Goal: Task Accomplishment & Management: Manage account settings

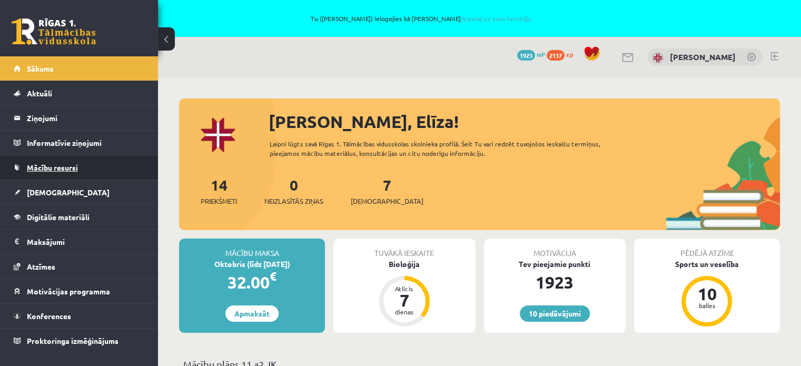
drag, startPoint x: 0, startPoint y: 0, endPoint x: 40, endPoint y: 166, distance: 170.6
click at [40, 166] on span "Mācību resursi" at bounding box center [52, 167] width 51 height 9
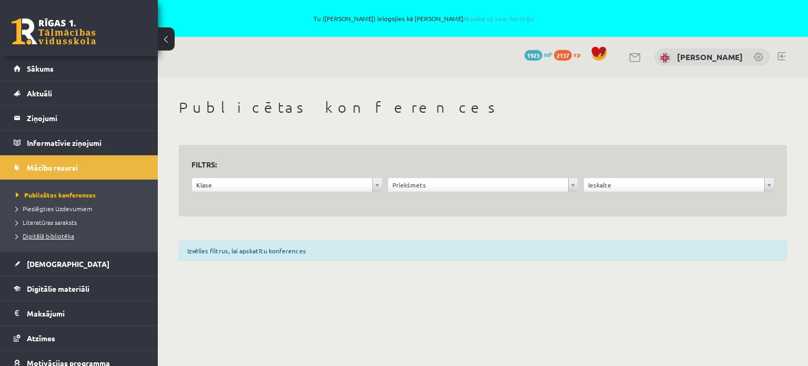
click at [46, 233] on span "Digitālā bibliotēka" at bounding box center [45, 236] width 58 height 8
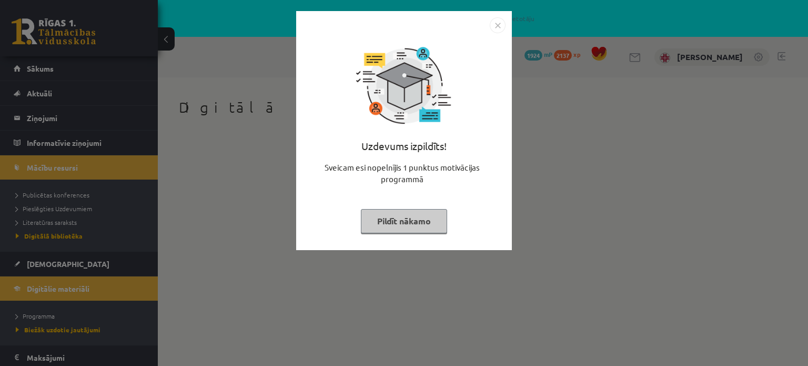
click at [416, 218] on button "Pildīt nākamo" at bounding box center [404, 221] width 86 height 24
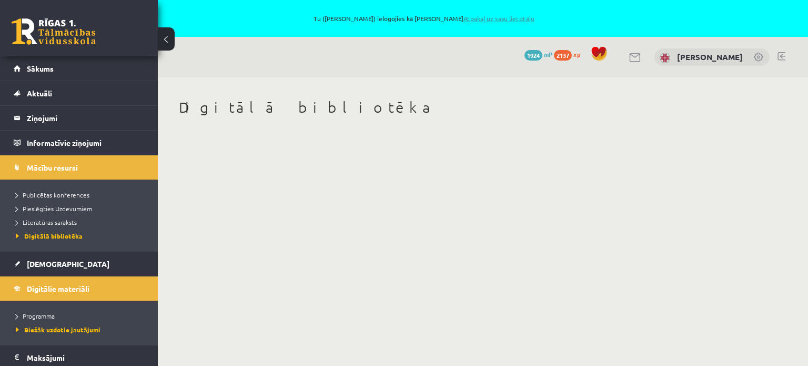
click at [474, 18] on link "Atpakaļ uz savu lietotāju" at bounding box center [499, 18] width 71 height 8
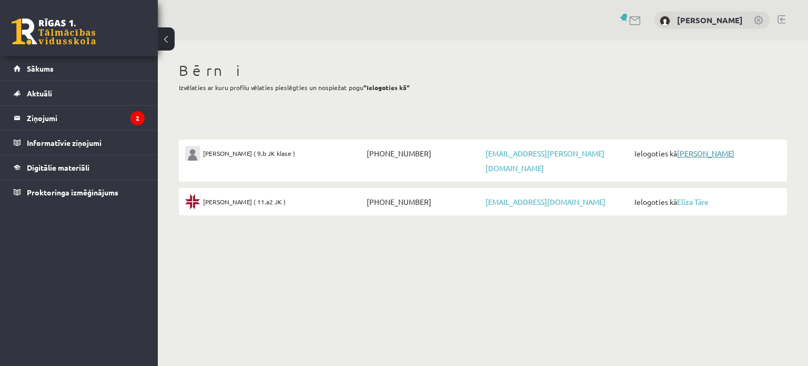
click at [703, 153] on link "[PERSON_NAME]" at bounding box center [705, 152] width 57 height 9
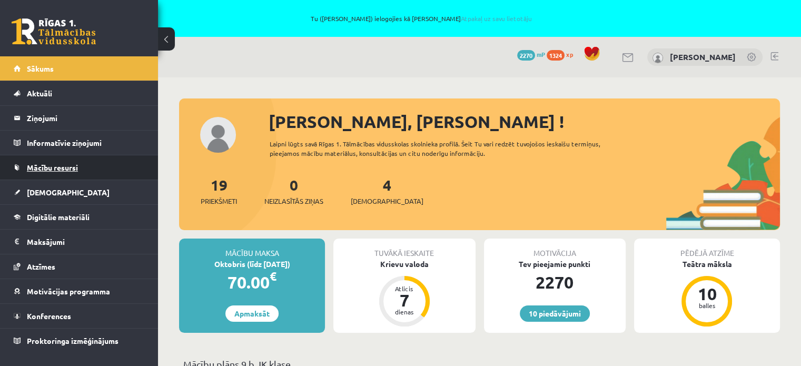
click at [51, 173] on link "Mācību resursi" at bounding box center [79, 167] width 131 height 24
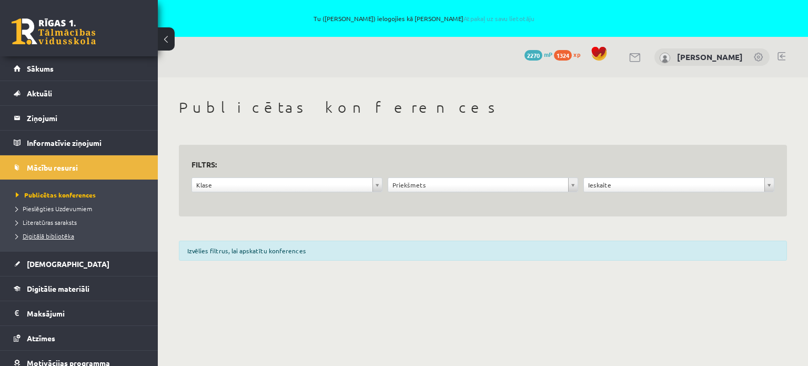
click at [42, 235] on span "Digitālā bibliotēka" at bounding box center [45, 236] width 58 height 8
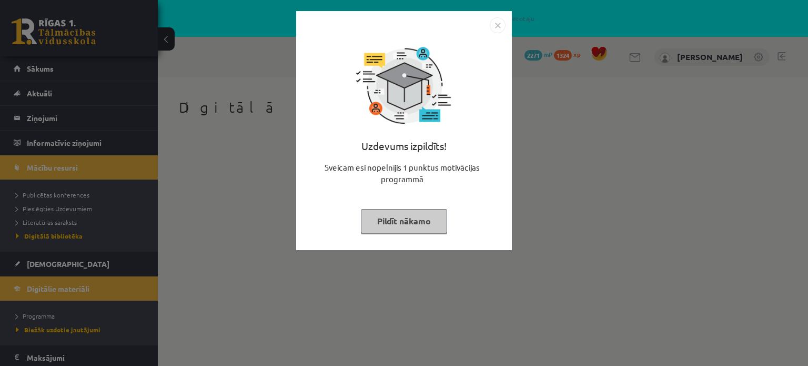
click at [406, 223] on button "Pildīt nākamo" at bounding box center [404, 221] width 86 height 24
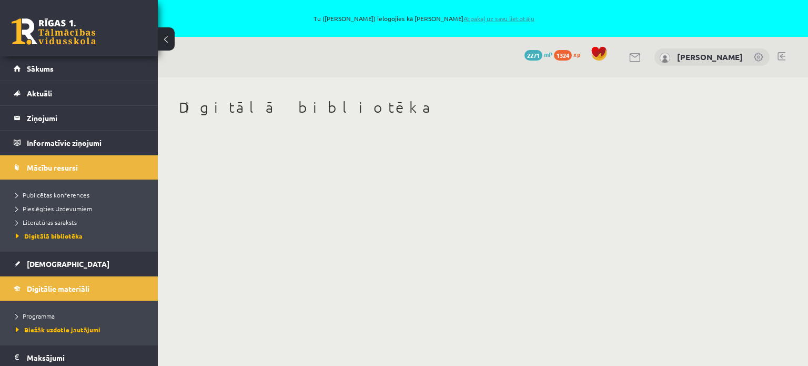
click at [473, 16] on link "Atpakaļ uz savu lietotāju" at bounding box center [499, 18] width 71 height 8
